Goal: Go to known website: Go to known website

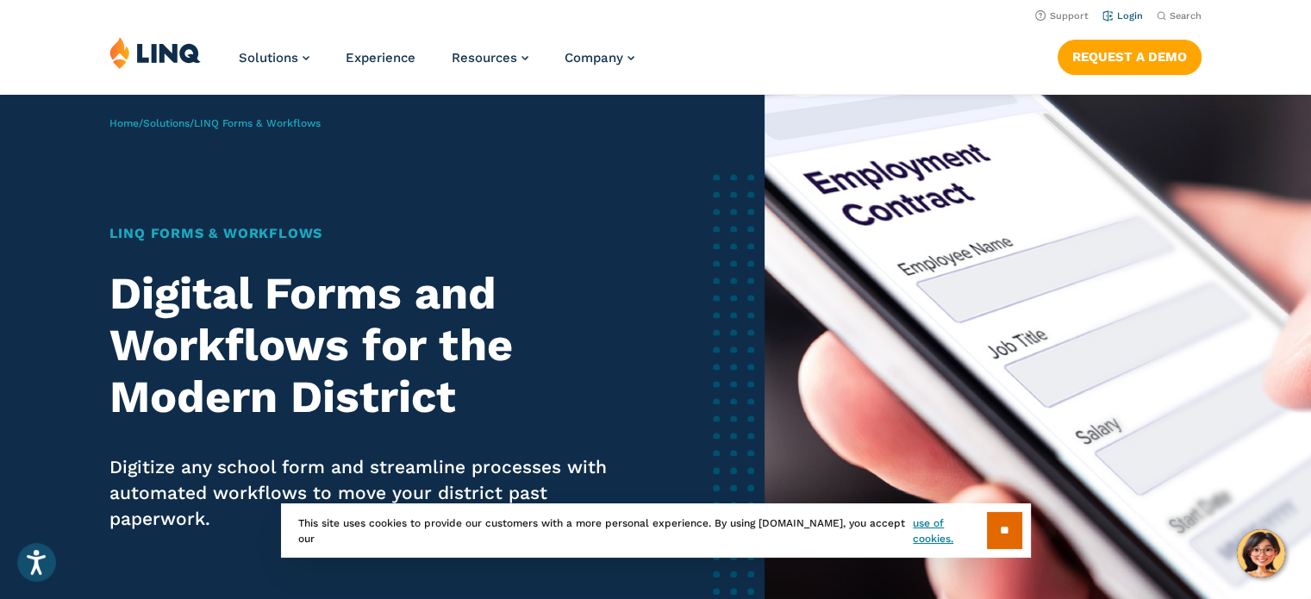
click at [1129, 14] on link "Login" at bounding box center [1122, 15] width 40 height 11
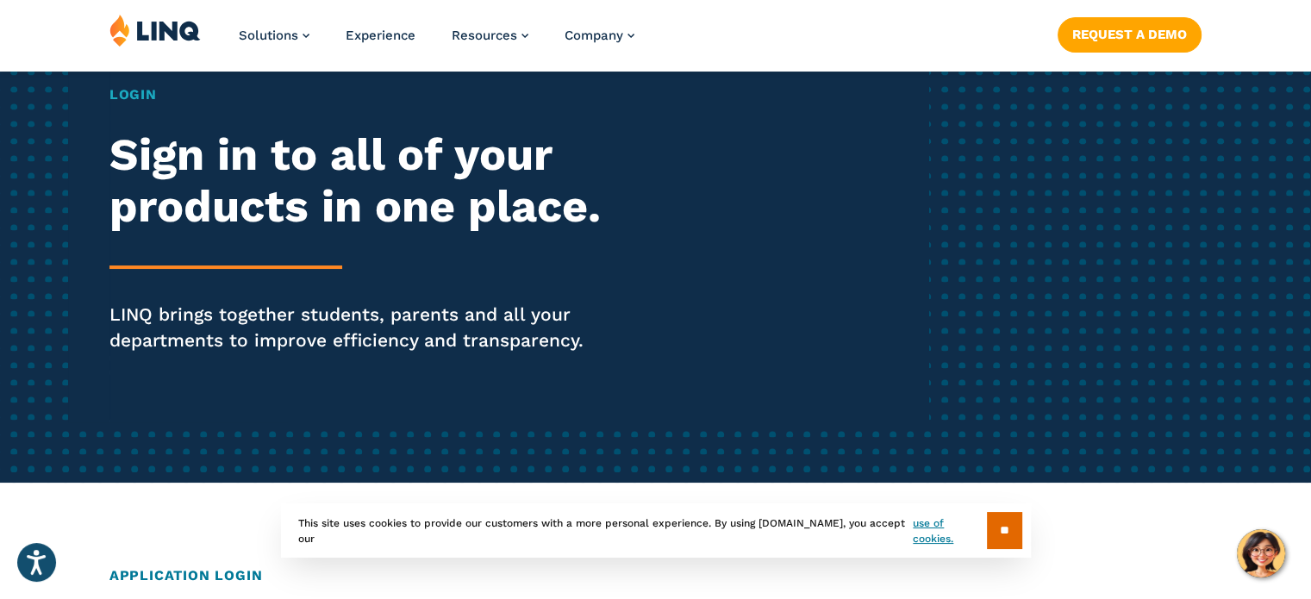
scroll to position [176, 0]
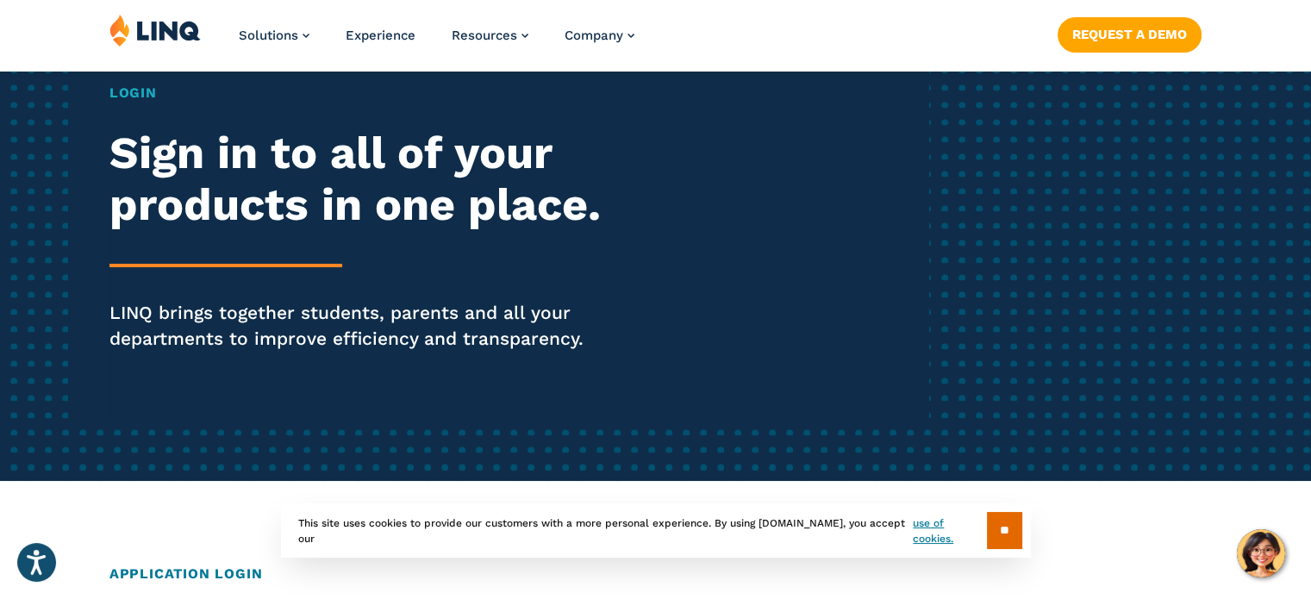
click at [165, 168] on h2 "Sign in to all of your products in one place." at bounding box center [361, 179] width 505 height 103
click at [130, 94] on h1 "Login" at bounding box center [361, 93] width 505 height 21
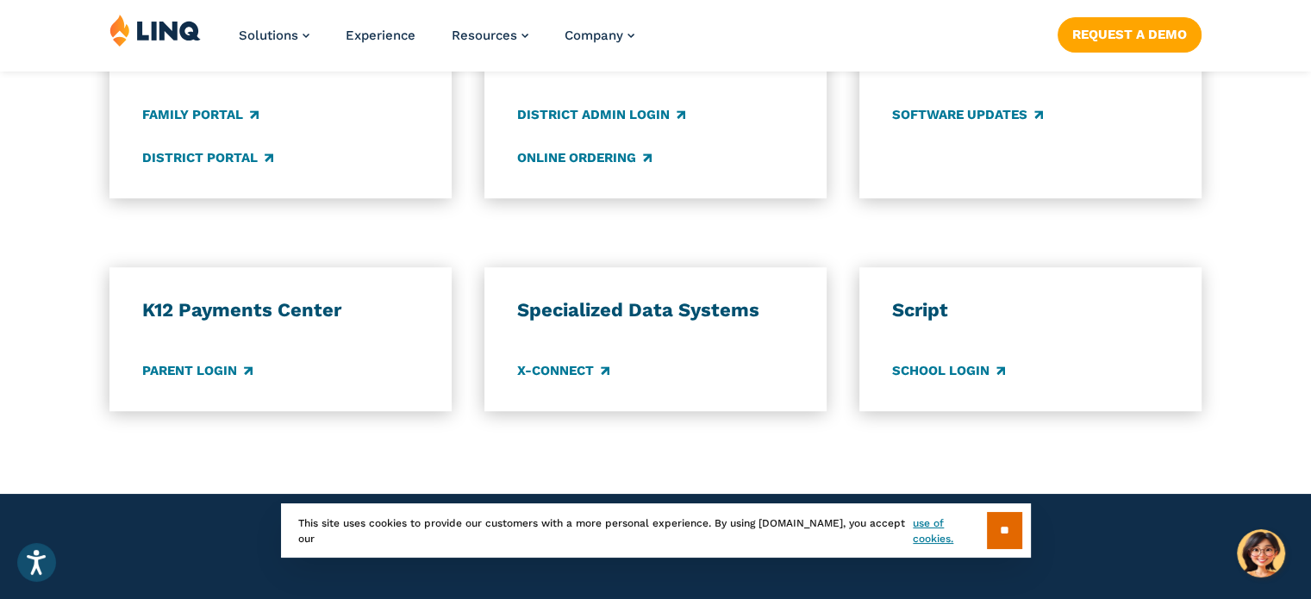
scroll to position [1370, 0]
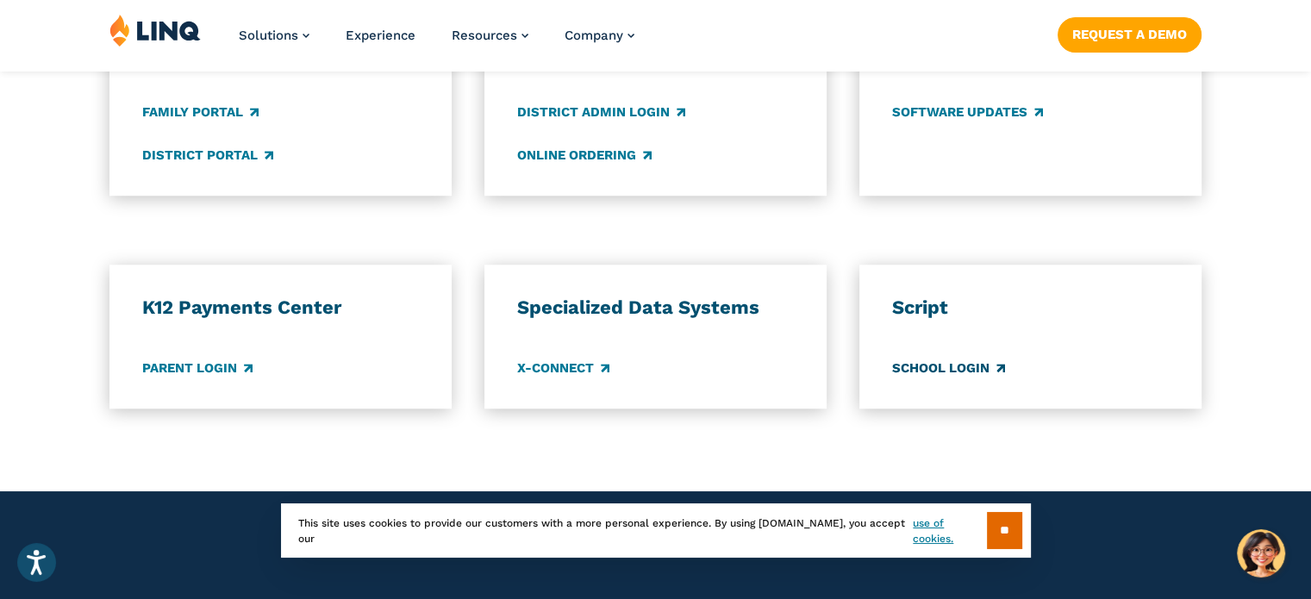
click at [926, 368] on link "School Login" at bounding box center [948, 367] width 113 height 19
